Goal: Information Seeking & Learning: Learn about a topic

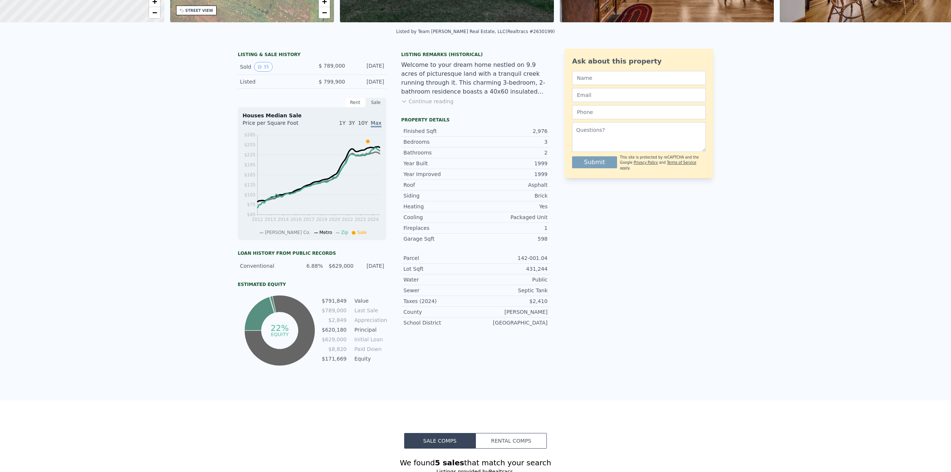
scroll to position [3, 0]
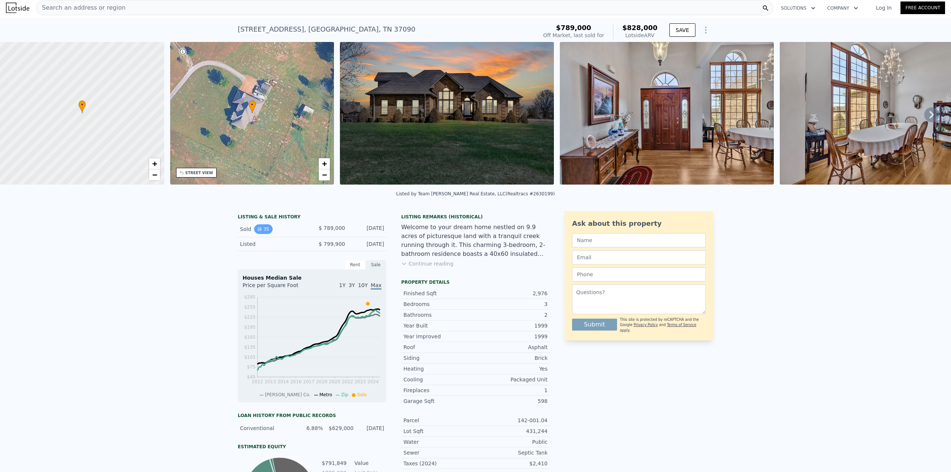
click at [260, 232] on button "35" at bounding box center [263, 229] width 18 height 10
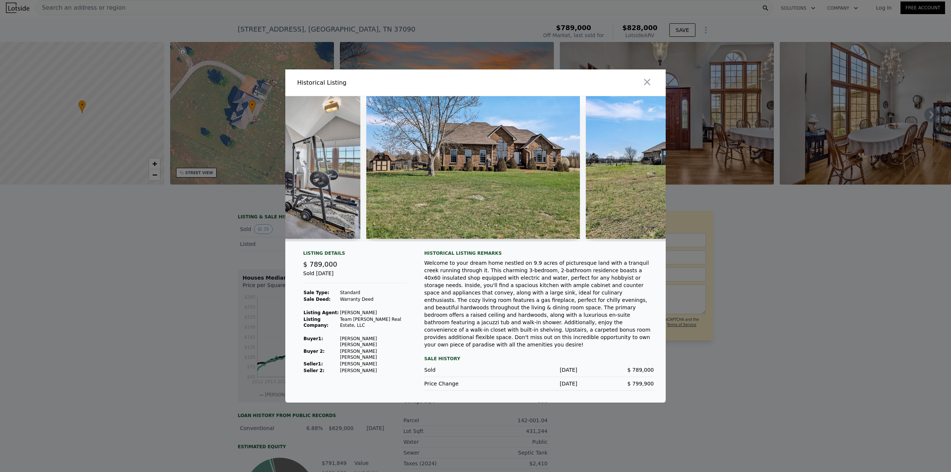
scroll to position [0, 4341]
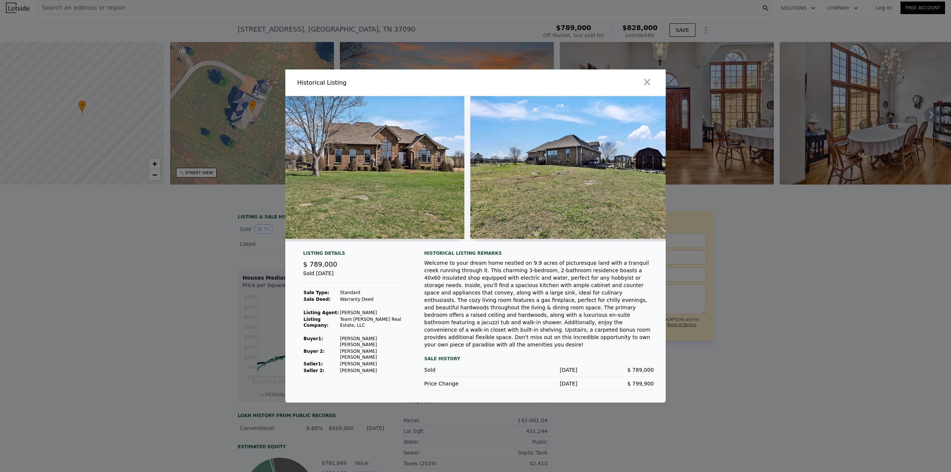
click at [827, 305] on div at bounding box center [475, 236] width 951 height 472
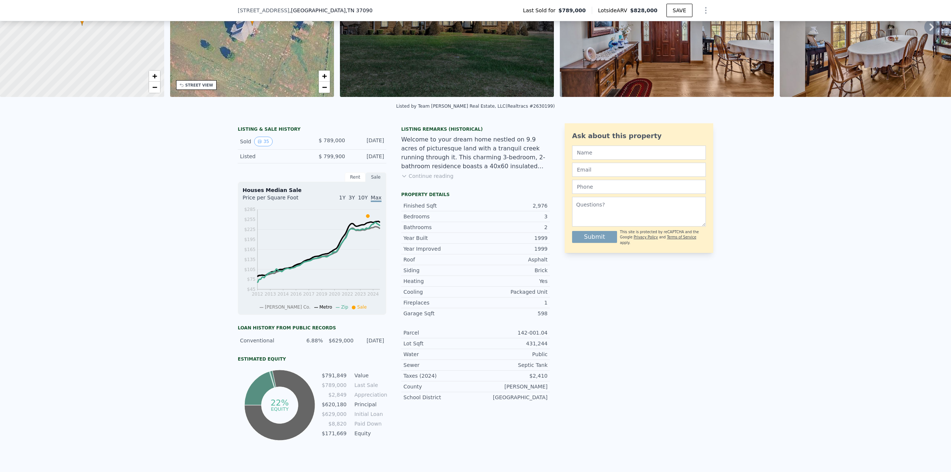
scroll to position [37, 0]
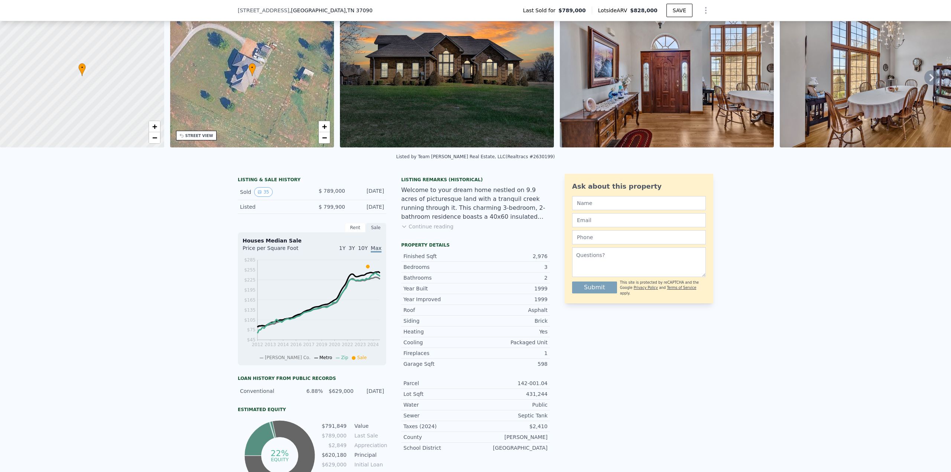
click at [924, 81] on icon at bounding box center [931, 77] width 15 height 15
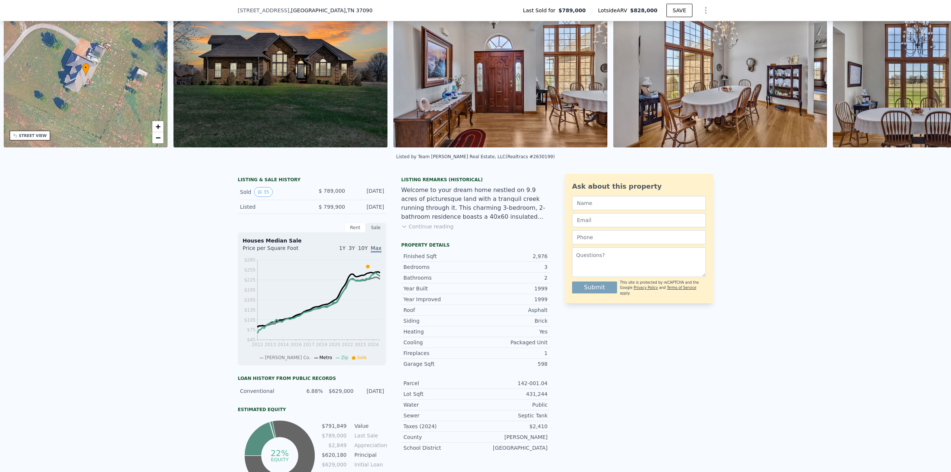
scroll to position [0, 173]
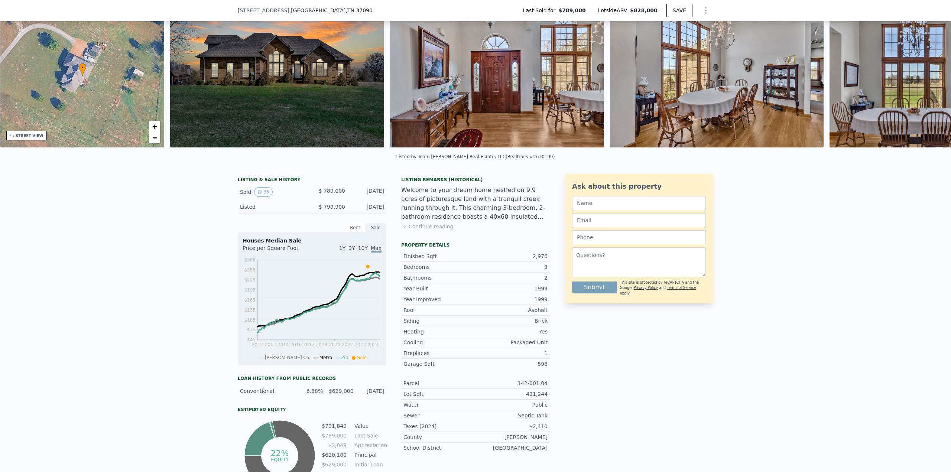
click at [923, 81] on img at bounding box center [911, 76] width 164 height 143
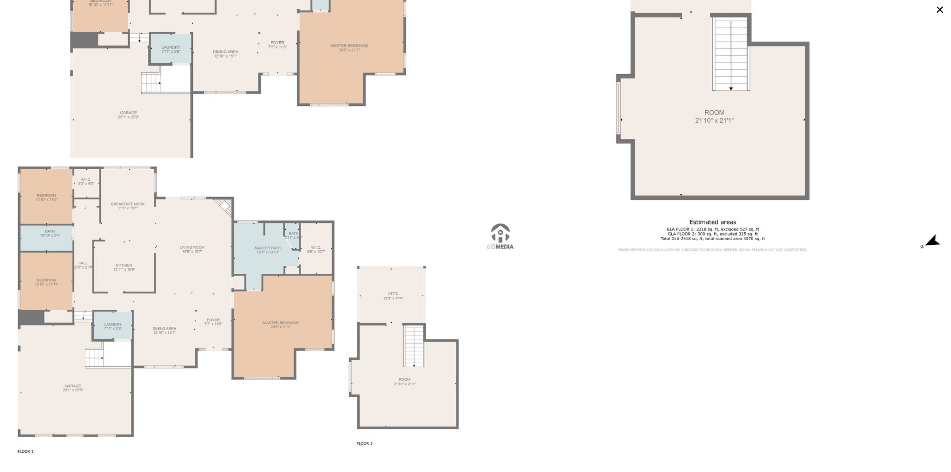
scroll to position [4311, 0]
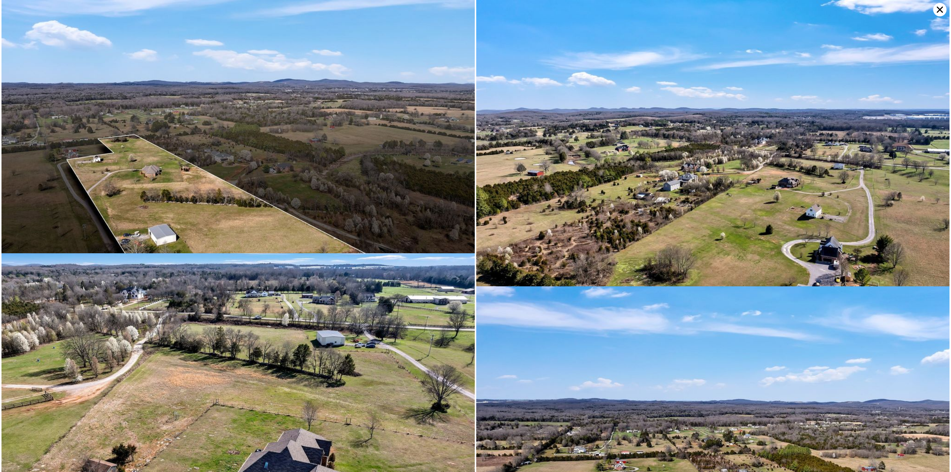
drag, startPoint x: 493, startPoint y: 266, endPoint x: 504, endPoint y: 271, distance: 12.3
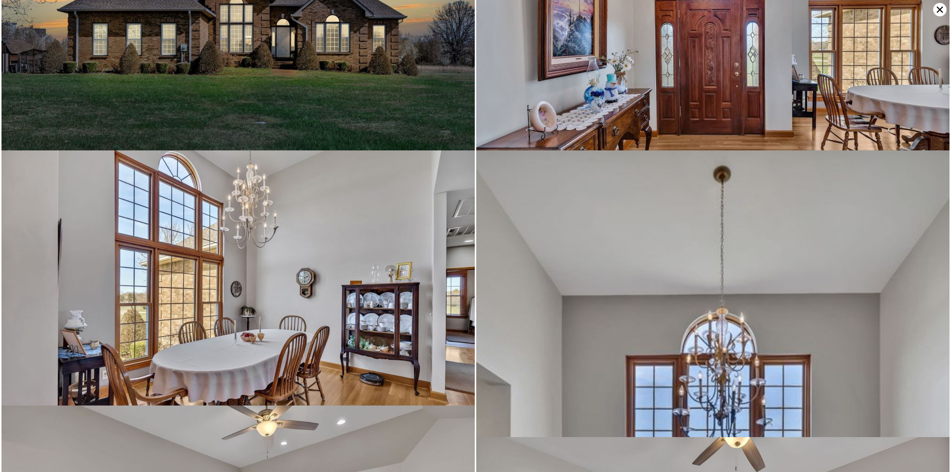
scroll to position [0, 0]
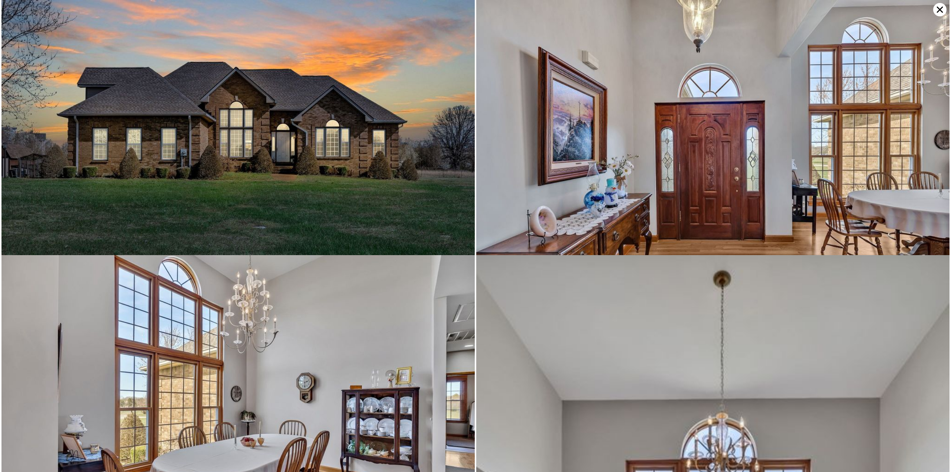
click at [936, 9] on icon at bounding box center [939, 9] width 13 height 13
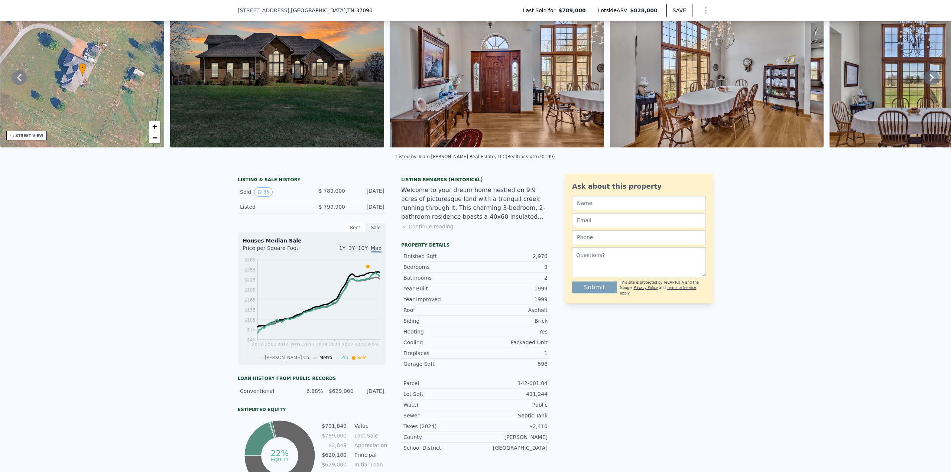
click at [407, 230] on button "Continue reading" at bounding box center [427, 226] width 52 height 7
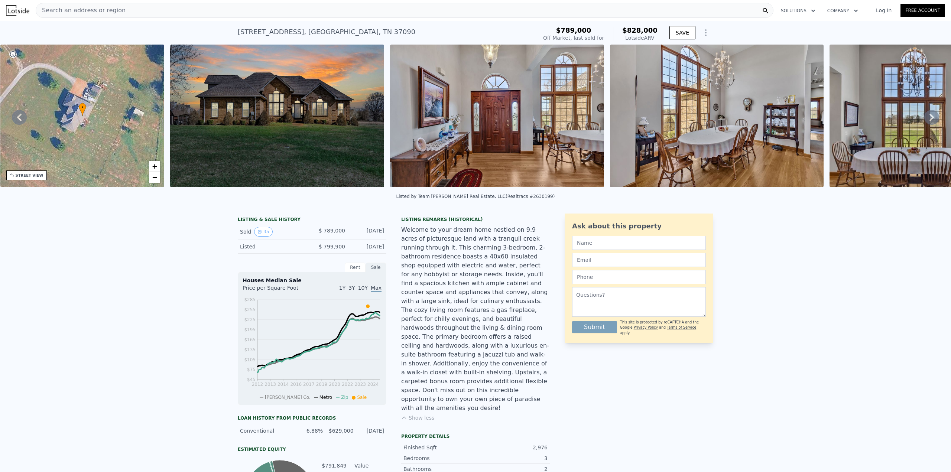
click at [701, 33] on icon "Show Options" at bounding box center [705, 32] width 9 height 9
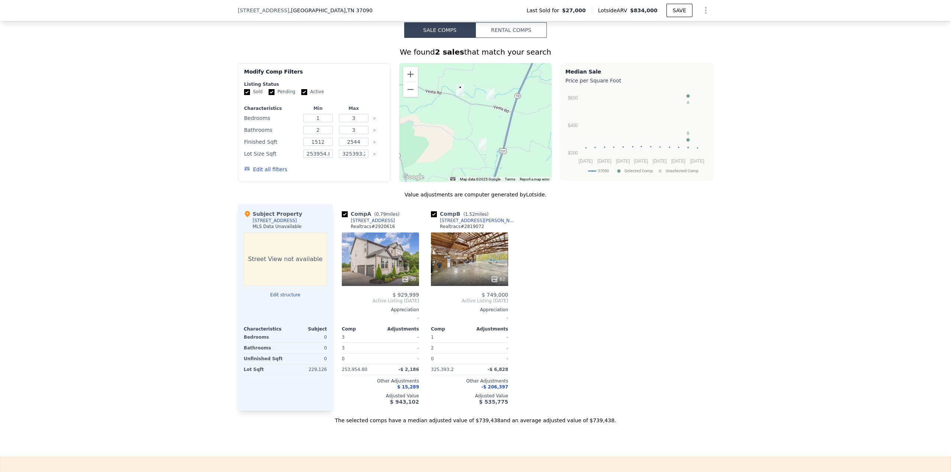
scroll to position [628, 0]
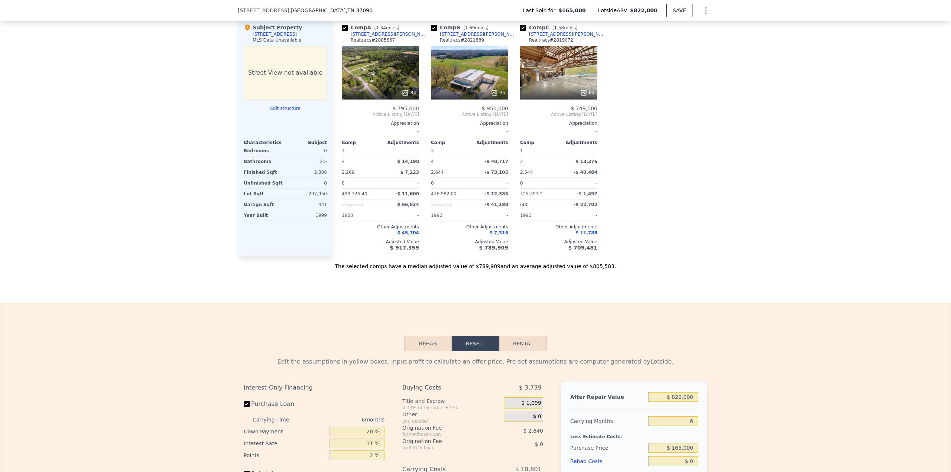
scroll to position [888, 0]
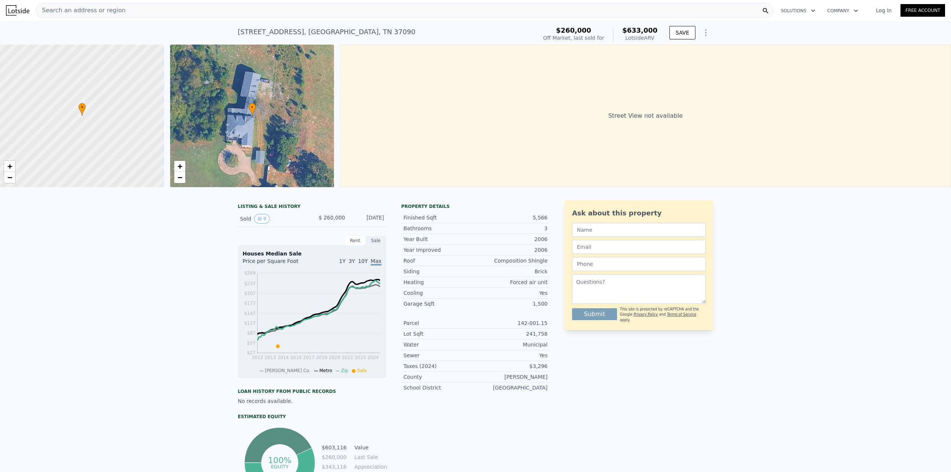
click at [295, 159] on div "• + −" at bounding box center [252, 116] width 164 height 143
click at [237, 141] on div "• + −" at bounding box center [252, 116] width 164 height 143
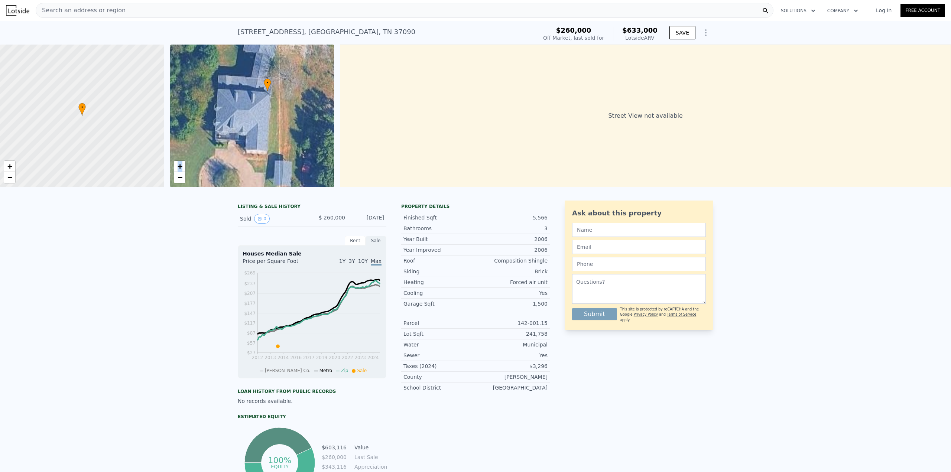
click at [237, 141] on div "• + −" at bounding box center [252, 116] width 164 height 143
drag, startPoint x: 263, startPoint y: 163, endPoint x: 255, endPoint y: 105, distance: 58.5
click at [255, 105] on div "• + −" at bounding box center [252, 116] width 164 height 143
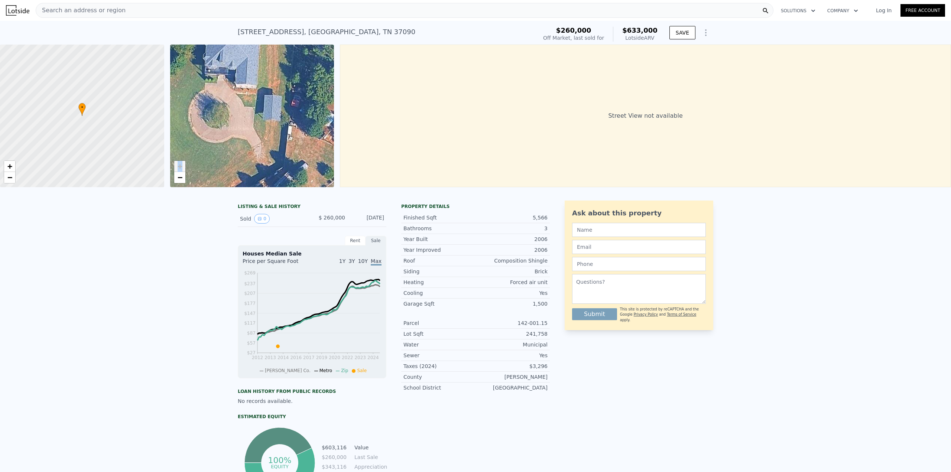
drag, startPoint x: 329, startPoint y: 150, endPoint x: 318, endPoint y: 109, distance: 42.2
click at [321, 111] on div "• + −" at bounding box center [252, 116] width 164 height 143
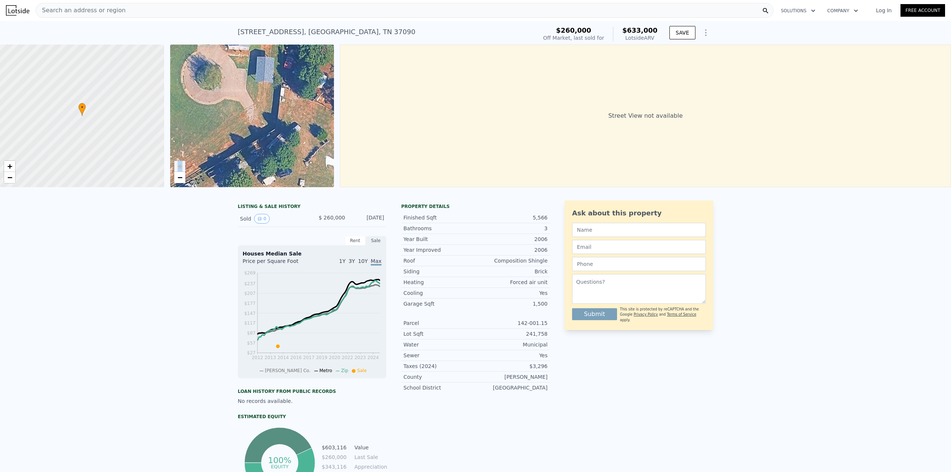
click at [184, 183] on div "• + −" at bounding box center [252, 116] width 164 height 143
click at [183, 182] on link "−" at bounding box center [179, 177] width 11 height 11
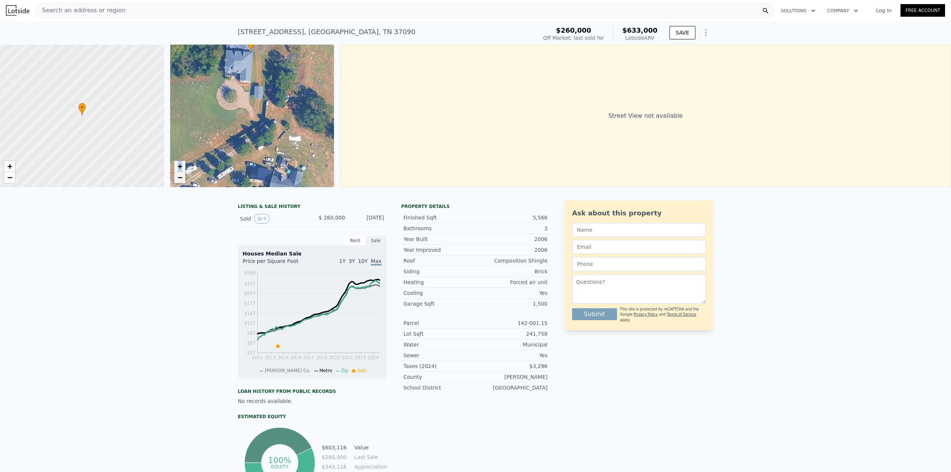
click at [183, 180] on link "−" at bounding box center [179, 177] width 11 height 11
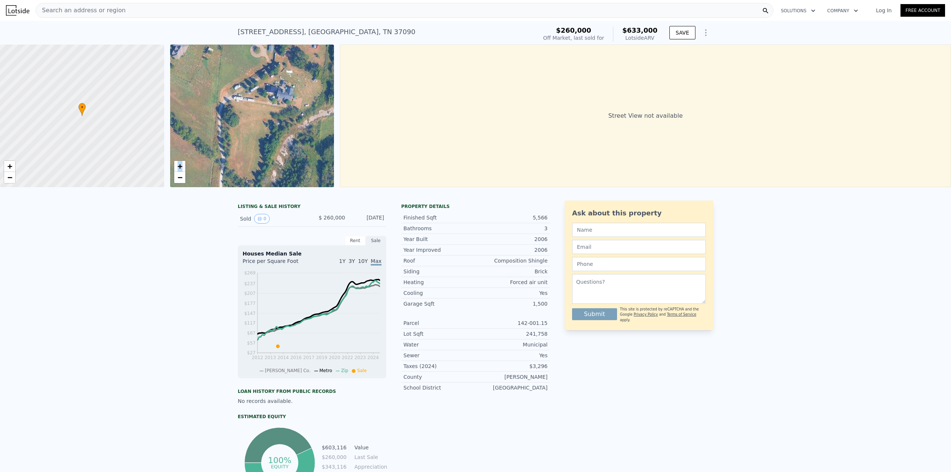
drag, startPoint x: 266, startPoint y: 160, endPoint x: 282, endPoint y: 100, distance: 62.2
click at [282, 101] on div "• + −" at bounding box center [252, 116] width 164 height 143
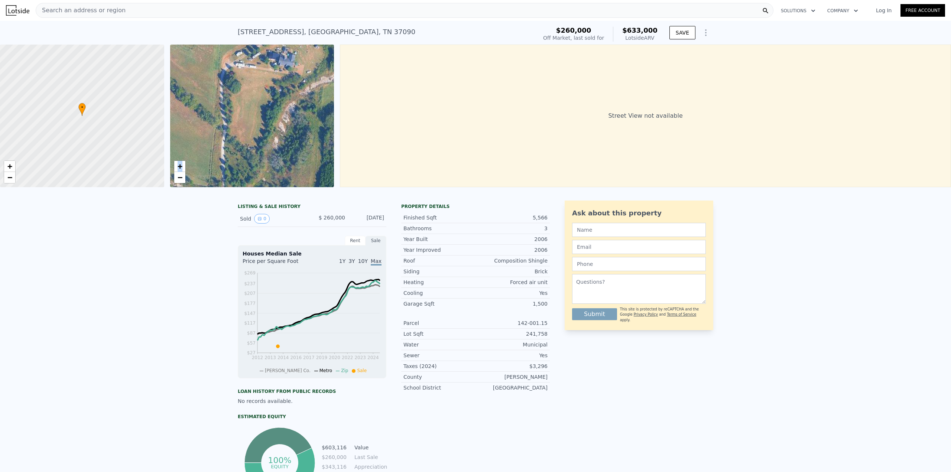
drag, startPoint x: 244, startPoint y: 158, endPoint x: 247, endPoint y: 152, distance: 7.5
click at [247, 144] on div "• + −" at bounding box center [252, 116] width 164 height 143
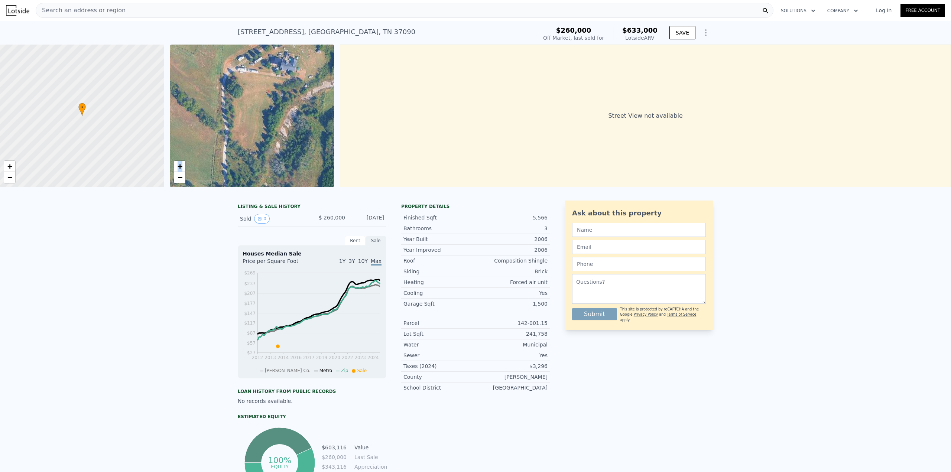
drag, startPoint x: 243, startPoint y: 86, endPoint x: 245, endPoint y: 129, distance: 43.5
click at [228, 142] on div "• + −" at bounding box center [252, 116] width 164 height 143
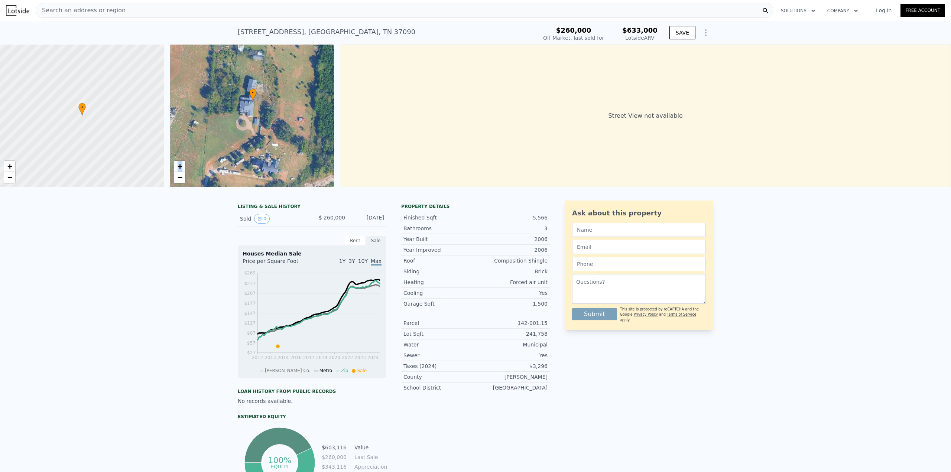
click at [253, 120] on div "• + −" at bounding box center [252, 116] width 164 height 143
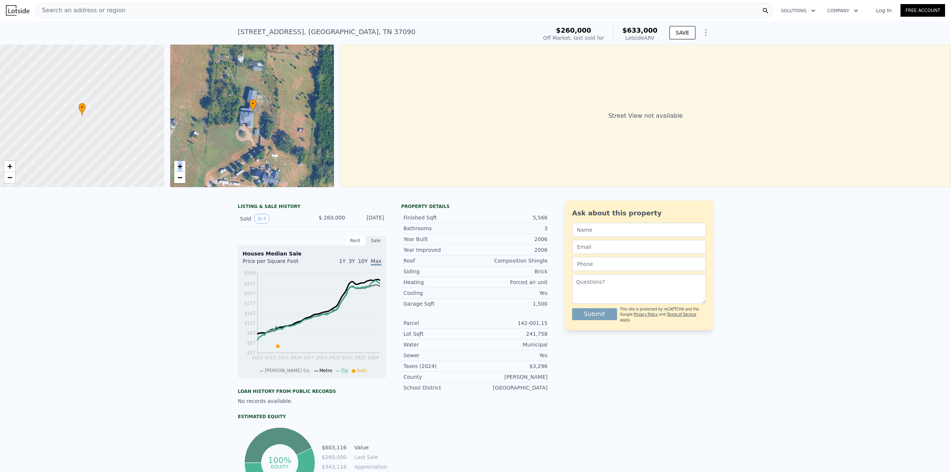
drag, startPoint x: 251, startPoint y: 77, endPoint x: 248, endPoint y: 101, distance: 24.7
click at [248, 101] on div "• + −" at bounding box center [252, 116] width 164 height 143
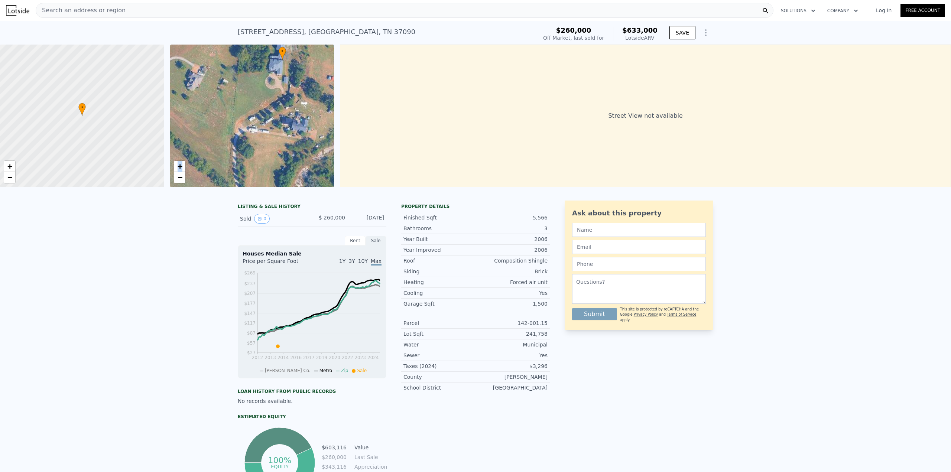
drag, startPoint x: 308, startPoint y: 155, endPoint x: 337, endPoint y: 81, distance: 79.0
click at [337, 81] on div "• + − • + − Street View not available" at bounding box center [475, 116] width 951 height 143
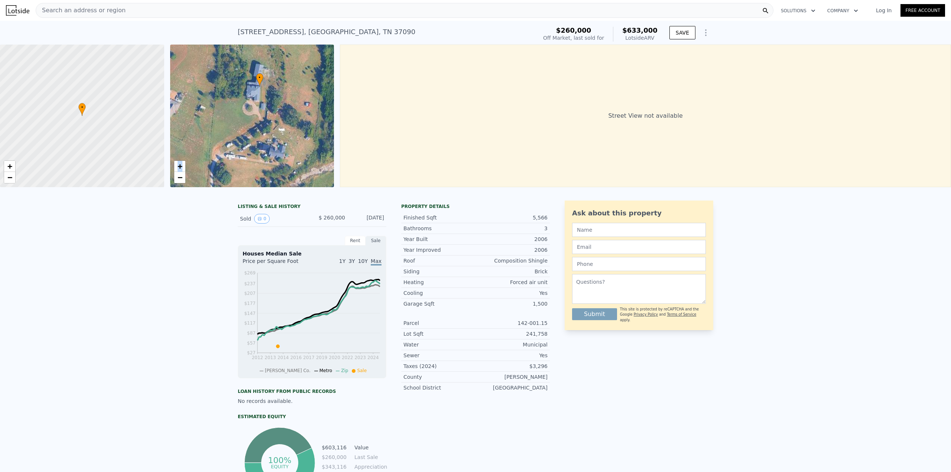
drag, startPoint x: 313, startPoint y: 125, endPoint x: 282, endPoint y: 177, distance: 60.6
click at [282, 177] on div "• + −" at bounding box center [252, 116] width 164 height 143
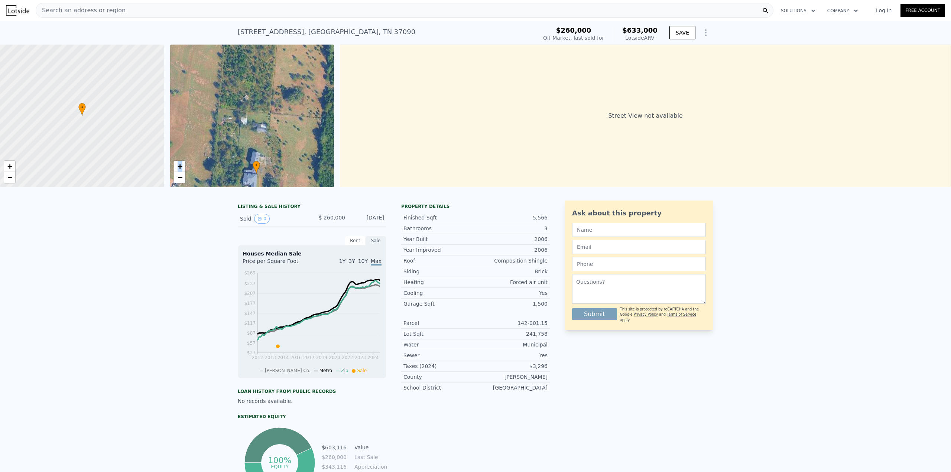
drag, startPoint x: 291, startPoint y: 111, endPoint x: 297, endPoint y: 182, distance: 71.9
click at [297, 183] on div "• + −" at bounding box center [252, 116] width 164 height 143
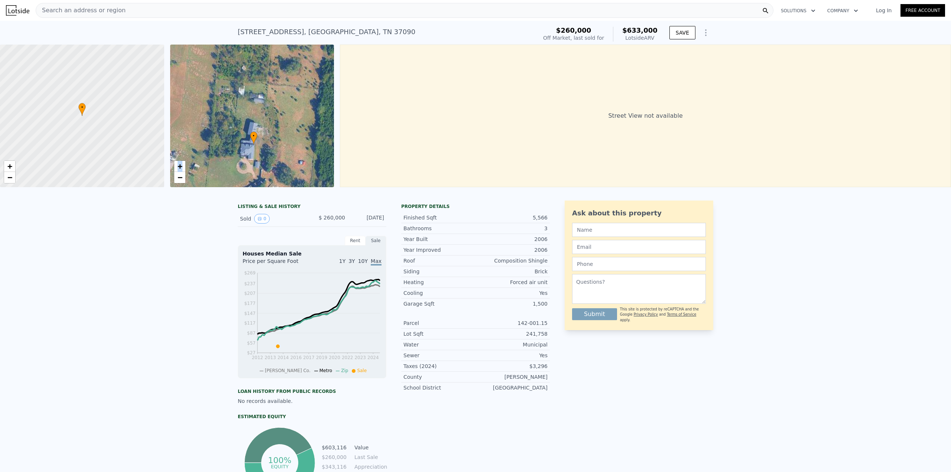
drag, startPoint x: 291, startPoint y: 158, endPoint x: 285, endPoint y: 116, distance: 42.3
click at [284, 117] on div "• + −" at bounding box center [252, 116] width 164 height 143
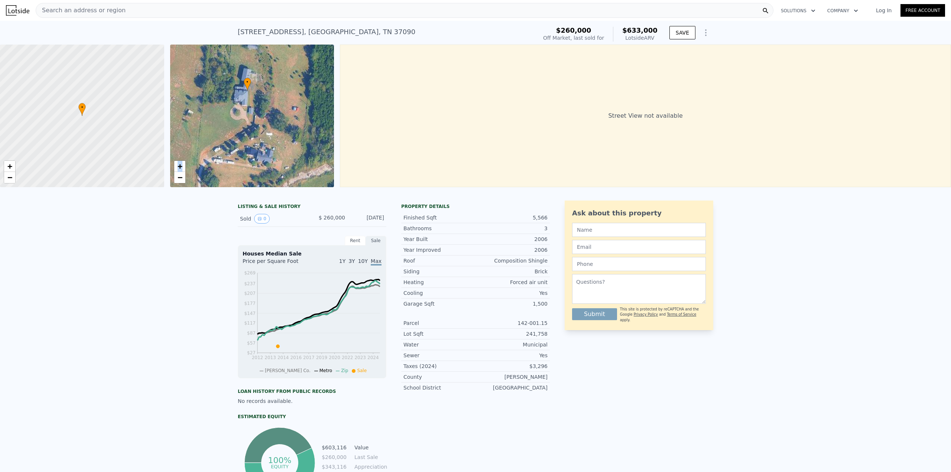
drag, startPoint x: 300, startPoint y: 144, endPoint x: 296, endPoint y: 92, distance: 52.6
click at [289, 79] on div "• + −" at bounding box center [252, 116] width 164 height 143
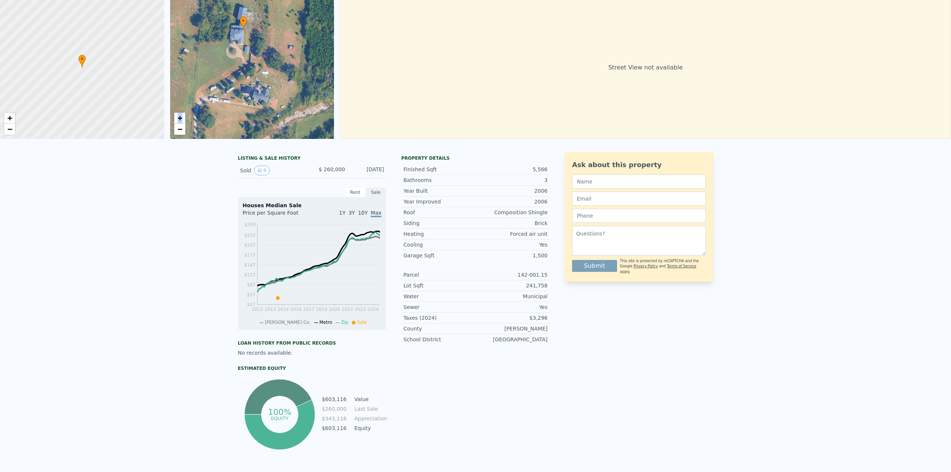
scroll to position [3, 0]
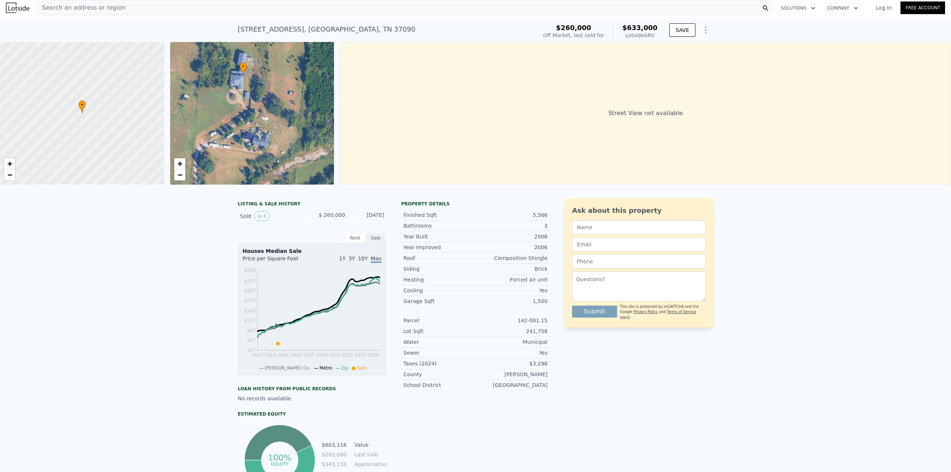
drag, startPoint x: 192, startPoint y: 259, endPoint x: 192, endPoint y: 265, distance: 5.9
click at [193, 259] on div "LISTING & SALE HISTORY Sold 0 $ 260,000 May 1, 2014 Rent Sale Rent over time Pr…" at bounding box center [475, 361] width 951 height 338
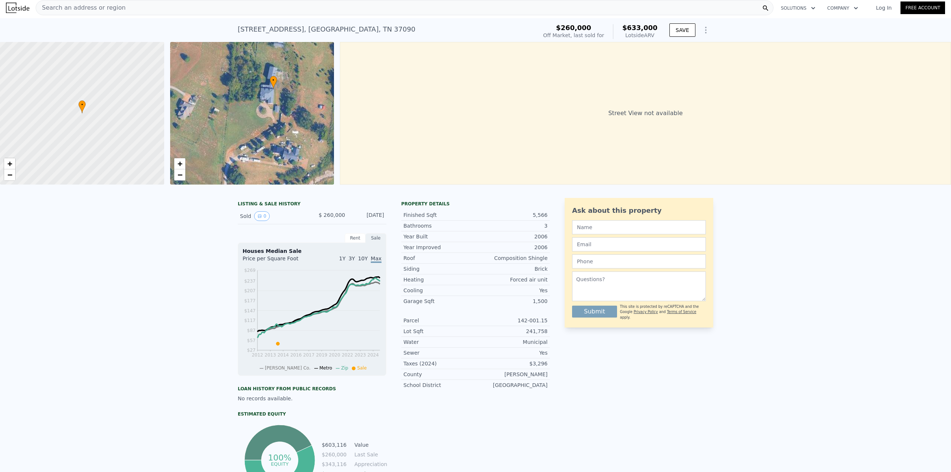
drag, startPoint x: 268, startPoint y: 139, endPoint x: 291, endPoint y: 169, distance: 38.5
click at [291, 169] on div "• + −" at bounding box center [252, 113] width 164 height 143
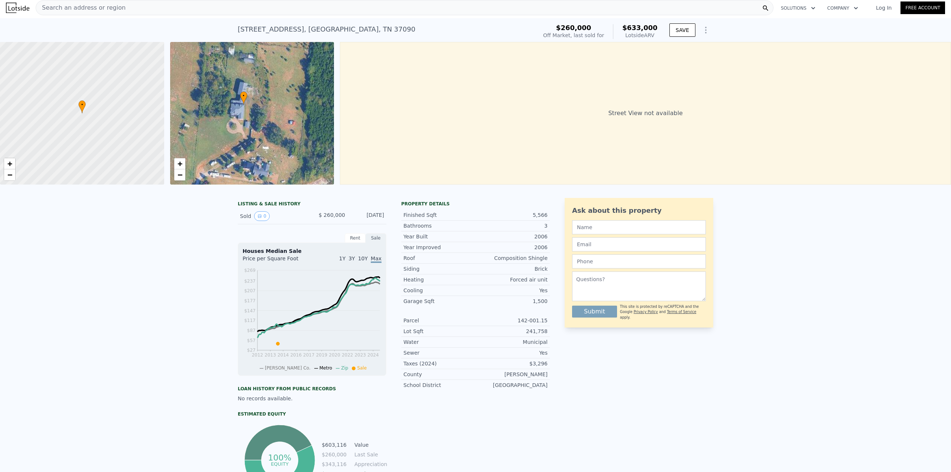
drag, startPoint x: 285, startPoint y: 158, endPoint x: 247, endPoint y: 170, distance: 40.5
click at [254, 177] on div "• + −" at bounding box center [252, 113] width 164 height 143
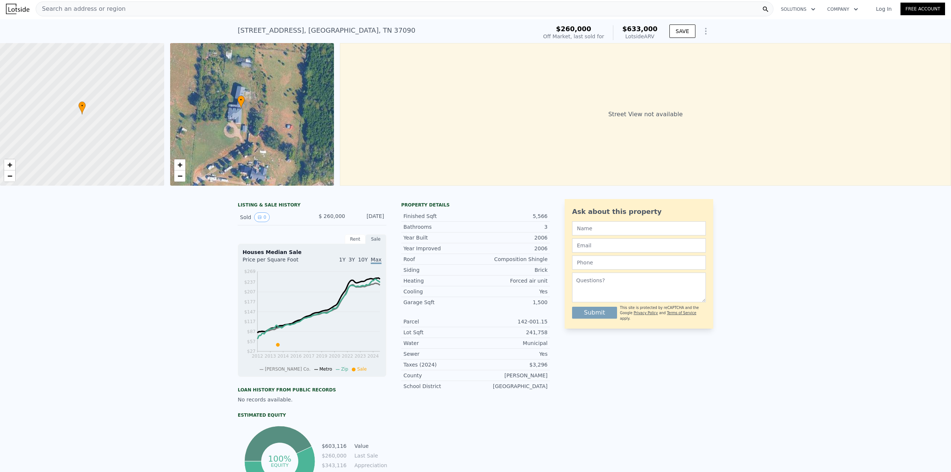
scroll to position [0, 0]
